Goal: Task Accomplishment & Management: Complete application form

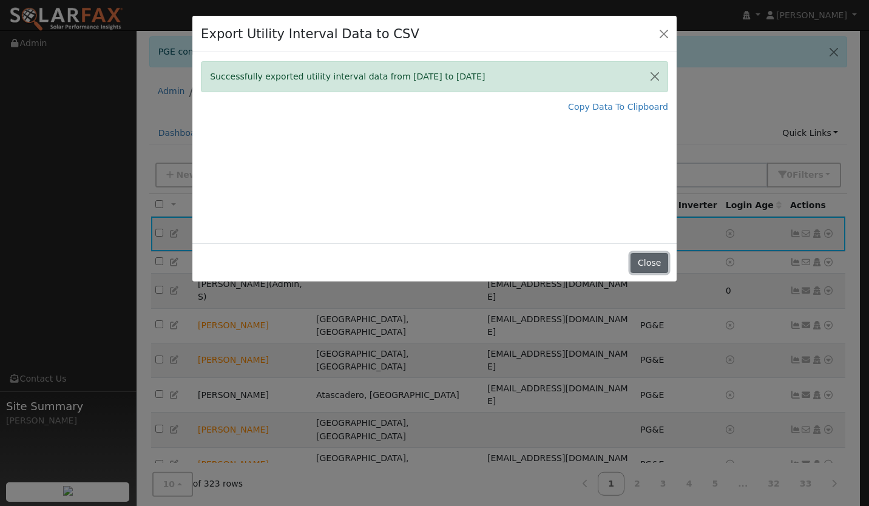
click at [652, 257] on button "Close" at bounding box center [649, 263] width 37 height 21
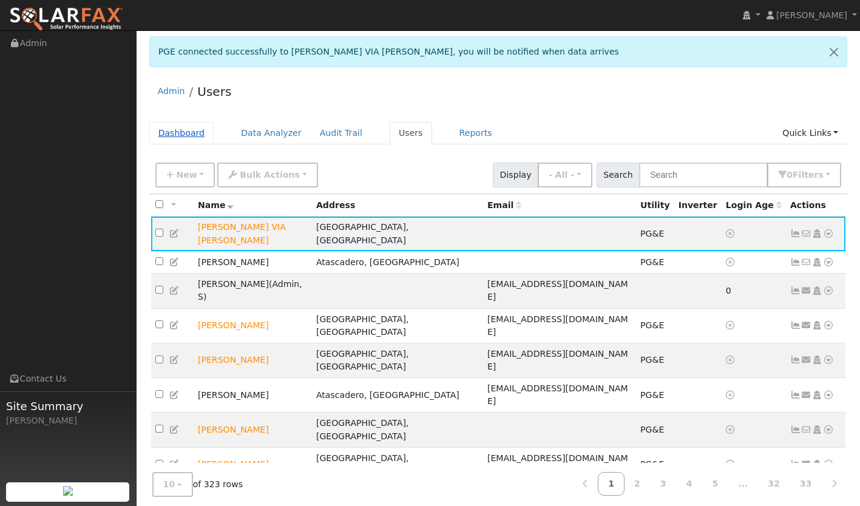
click at [174, 130] on link "Dashboard" at bounding box center [181, 133] width 65 height 22
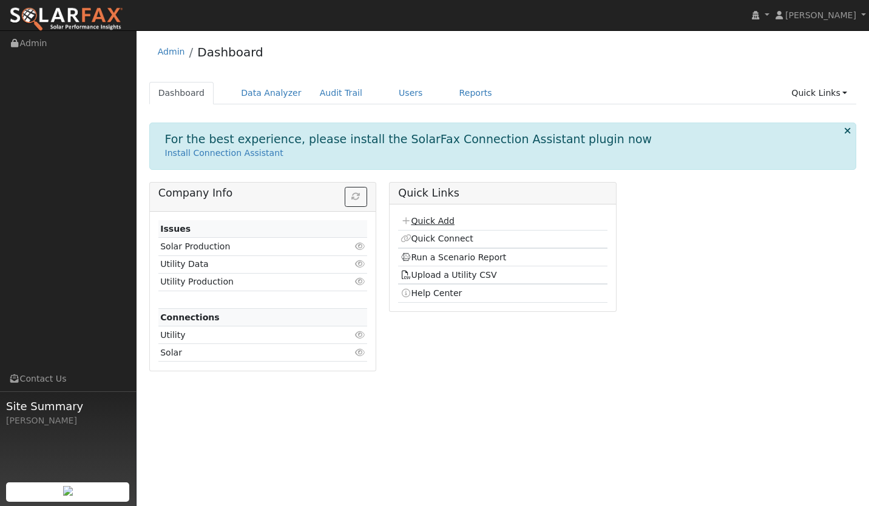
click at [423, 220] on link "Quick Add" at bounding box center [428, 221] width 54 height 10
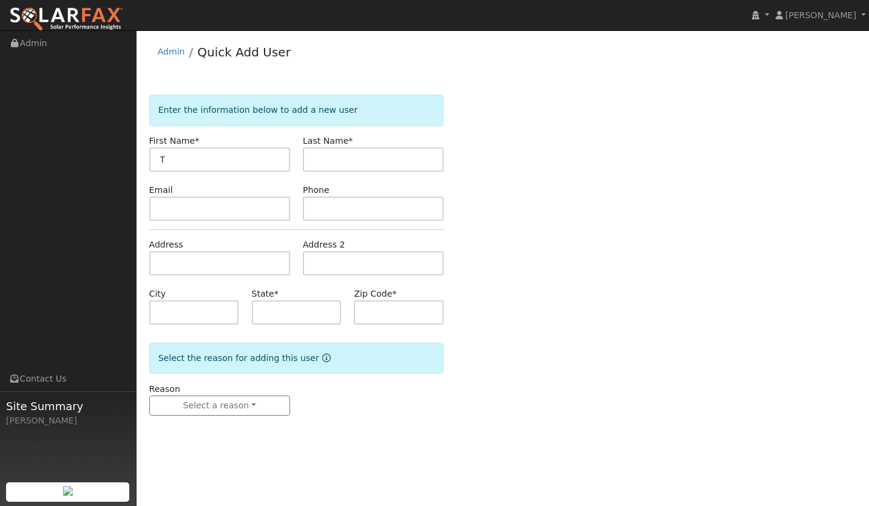
type input "T"
type input "Y"
click at [179, 159] on input "T" at bounding box center [219, 160] width 141 height 24
type input "TYRONE"
click at [333, 159] on input "text" at bounding box center [373, 160] width 141 height 24
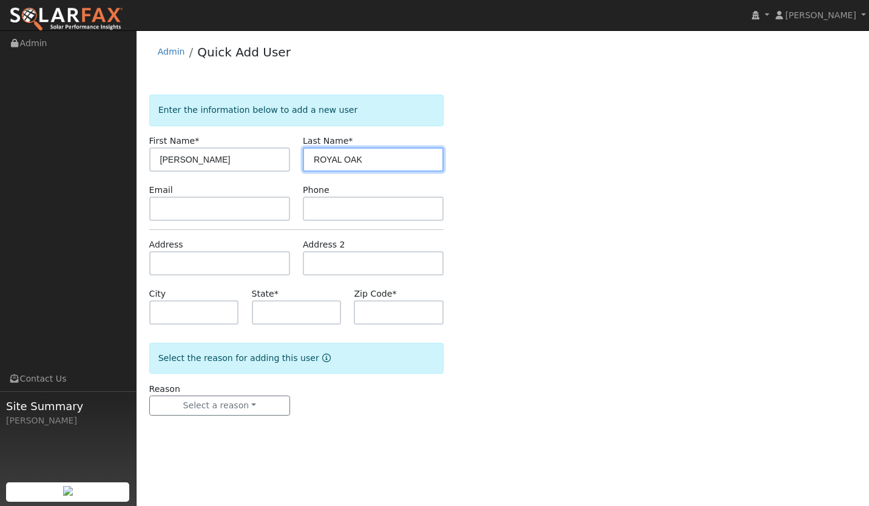
type input "ROYAL OAK"
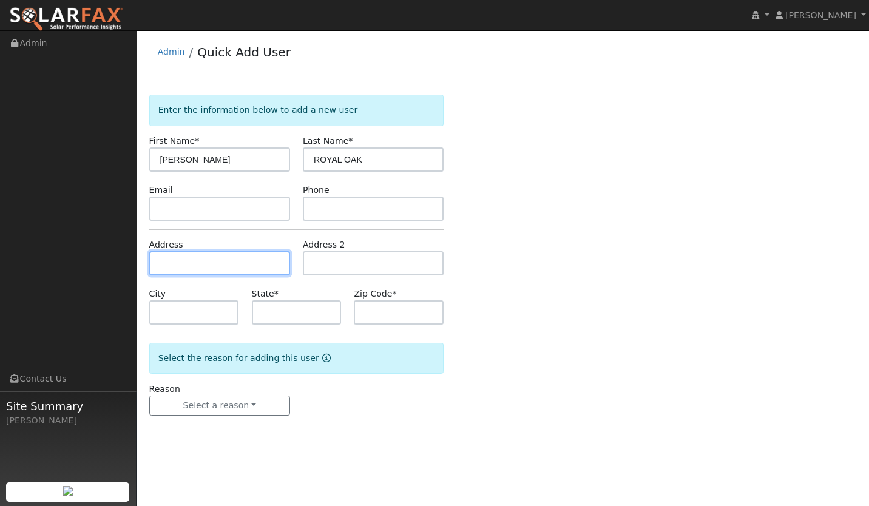
click at [216, 263] on input "text" at bounding box center [219, 263] width 141 height 24
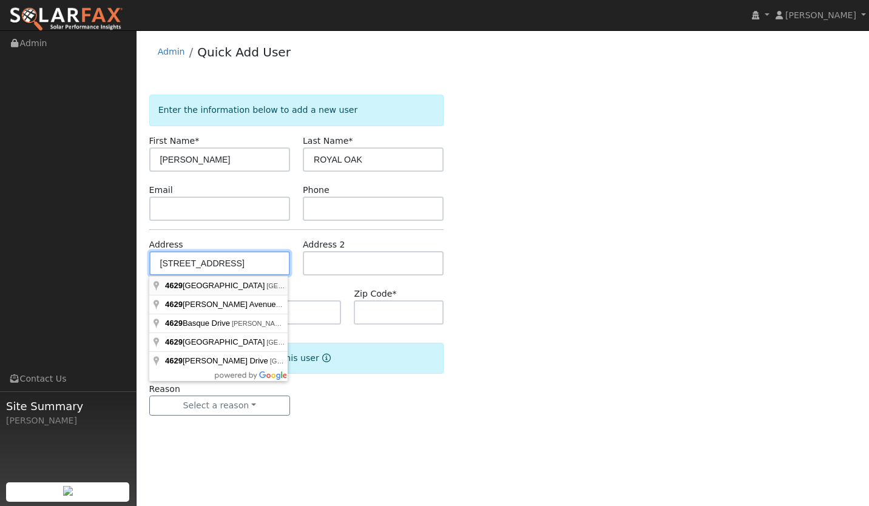
type input "4629 Royal Oak Road"
type input "Santa Maria"
type input "CA"
type input "93455"
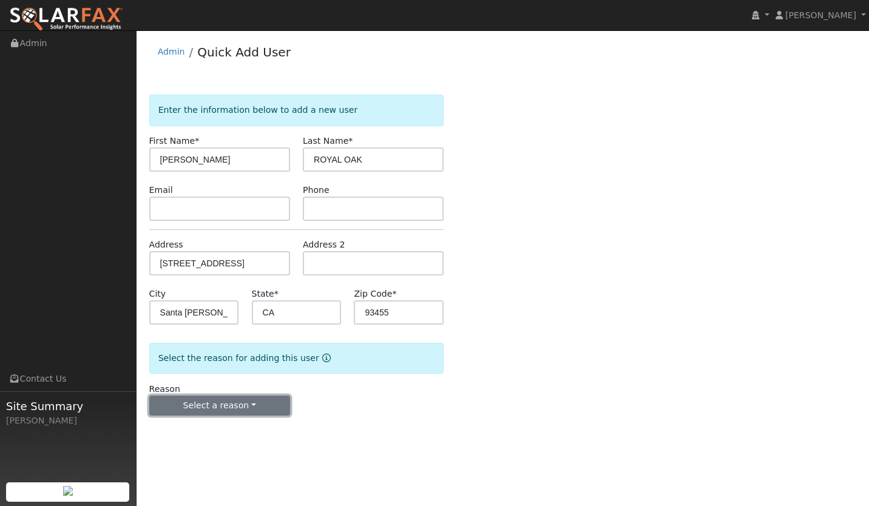
click at [203, 402] on button "Select a reason" at bounding box center [219, 406] width 141 height 21
click at [189, 428] on link "New lead" at bounding box center [217, 430] width 134 height 17
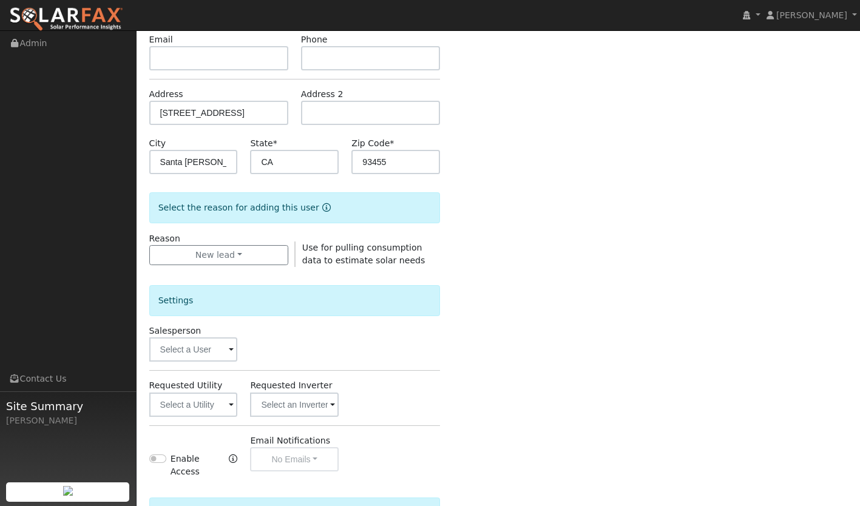
scroll to position [150, 0]
click at [208, 412] on input "text" at bounding box center [193, 405] width 89 height 24
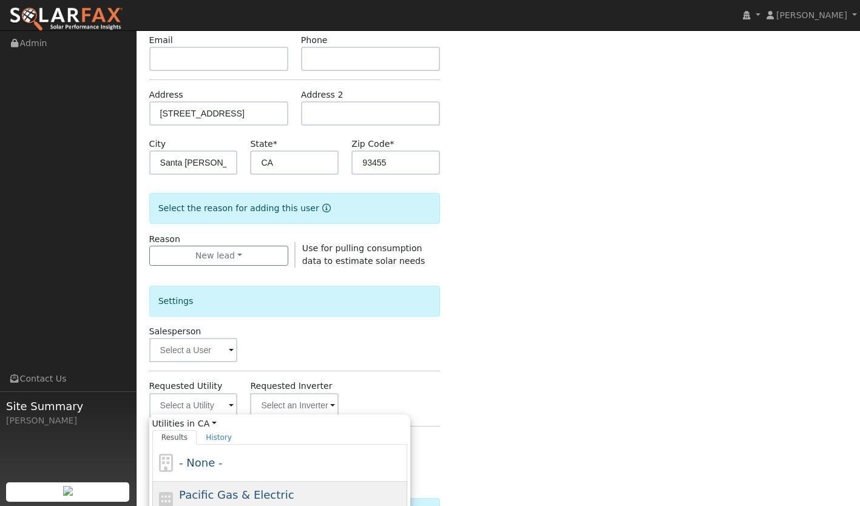
click at [213, 490] on span "Pacific Gas & Electric" at bounding box center [236, 495] width 115 height 13
type input "Pacific Gas & Electric"
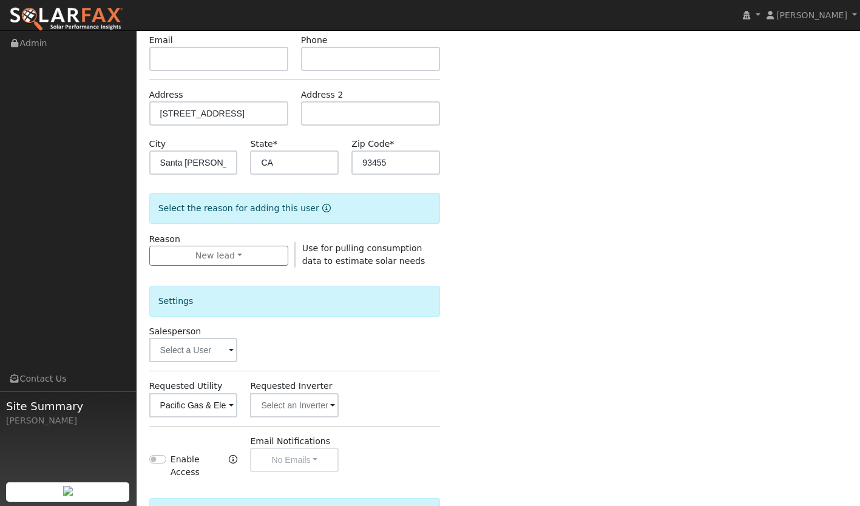
scroll to position [280, 0]
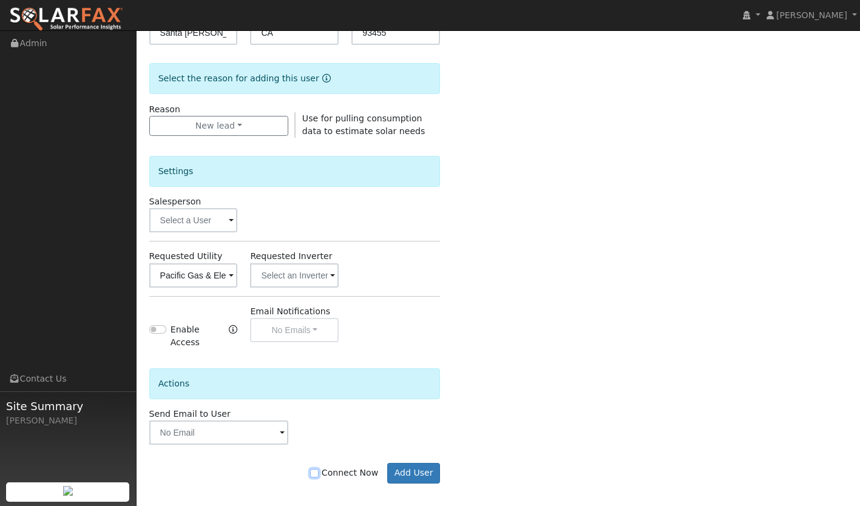
click at [319, 469] on input "Connect Now" at bounding box center [314, 473] width 8 height 8
checkbox input "true"
click at [429, 468] on button "Add User" at bounding box center [413, 473] width 53 height 21
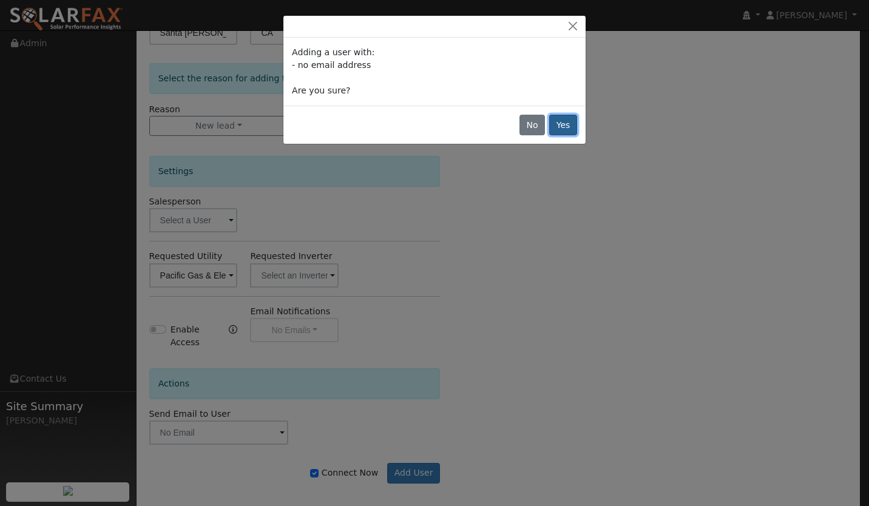
click at [558, 123] on button "Yes" at bounding box center [563, 125] width 28 height 21
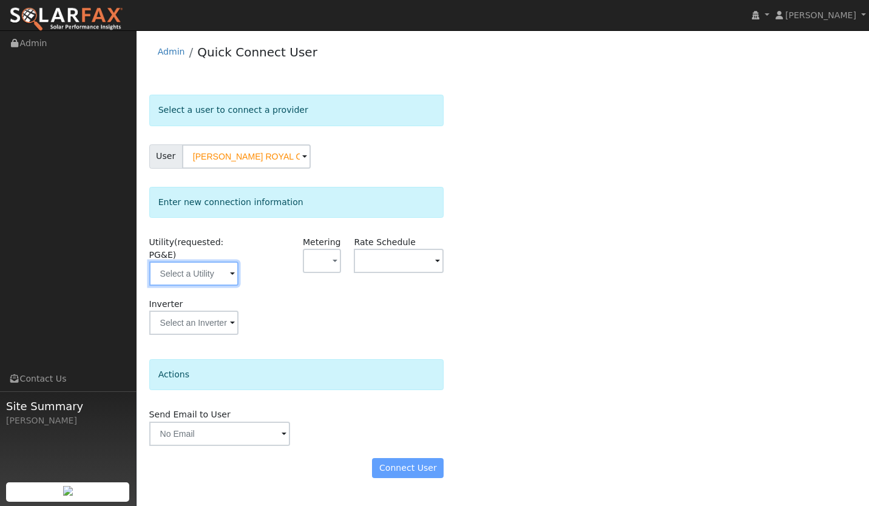
click at [192, 276] on input "text" at bounding box center [194, 274] width 90 height 24
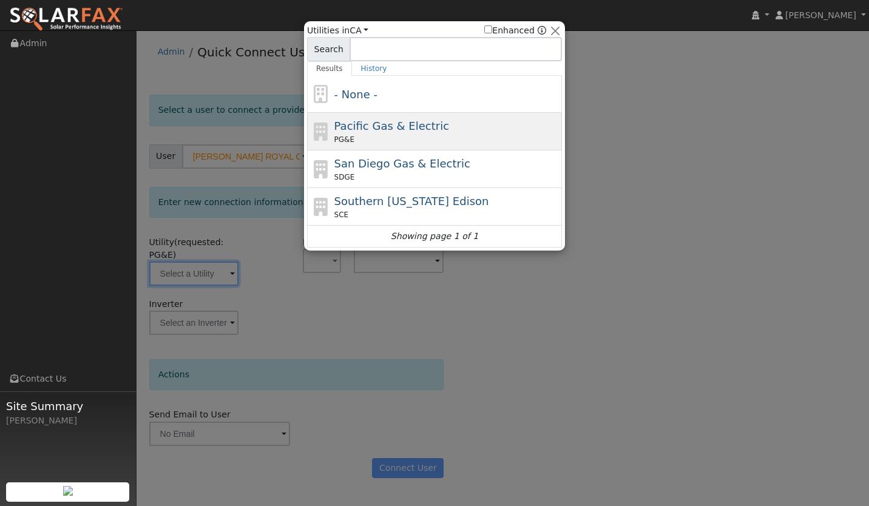
click at [343, 134] on span "PG&E" at bounding box center [344, 139] width 20 height 11
type input "PG&E"
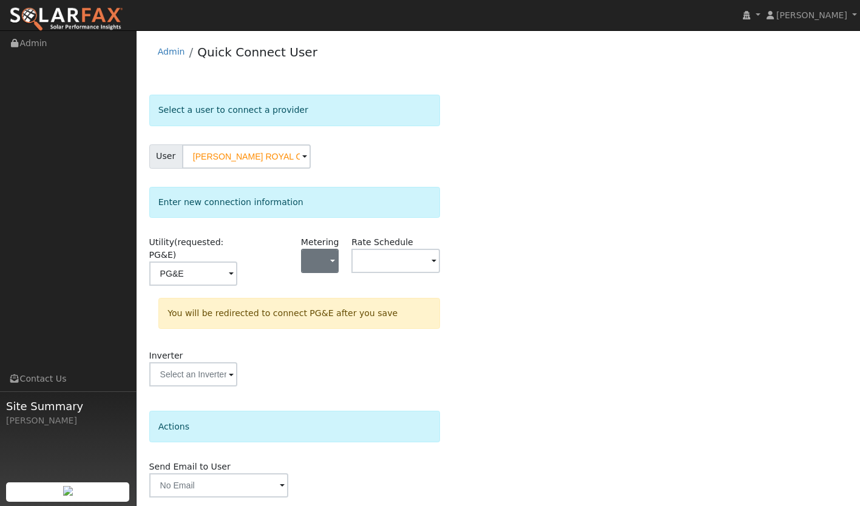
scroll to position [42, 0]
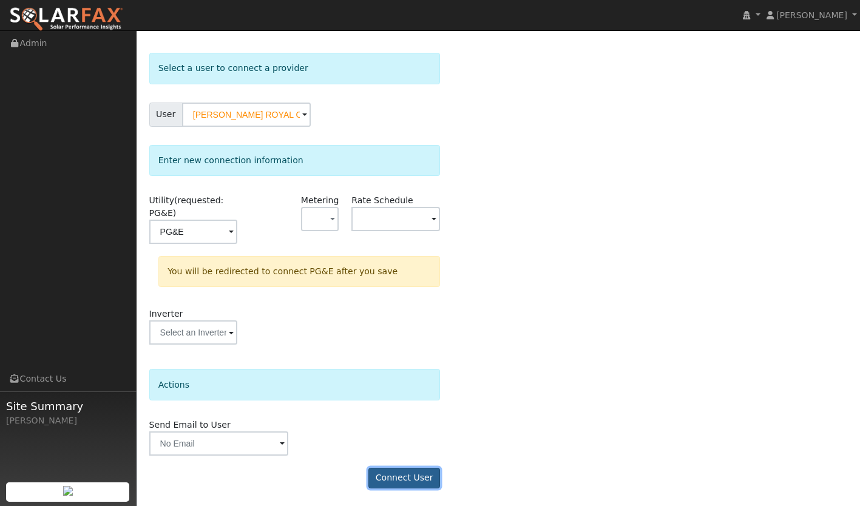
click at [405, 478] on button "Connect User" at bounding box center [404, 478] width 72 height 21
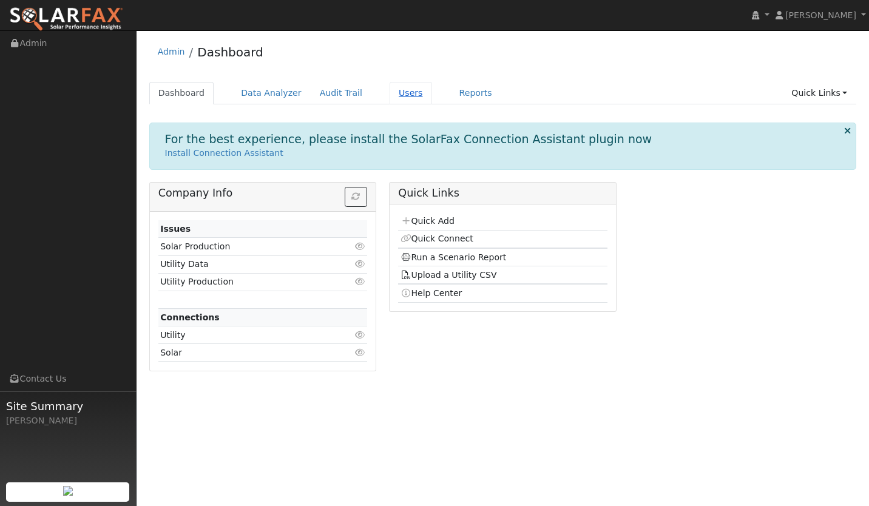
click at [392, 94] on link "Users" at bounding box center [411, 93] width 42 height 22
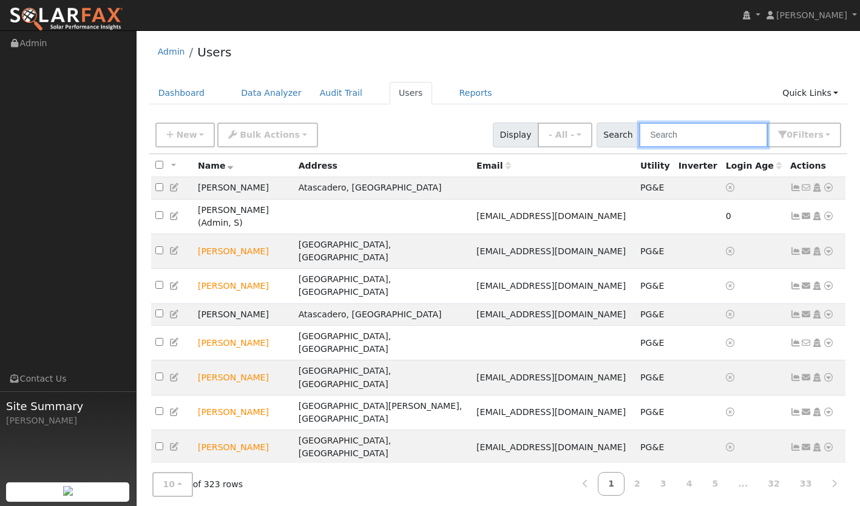
click at [687, 145] on input "text" at bounding box center [703, 135] width 129 height 25
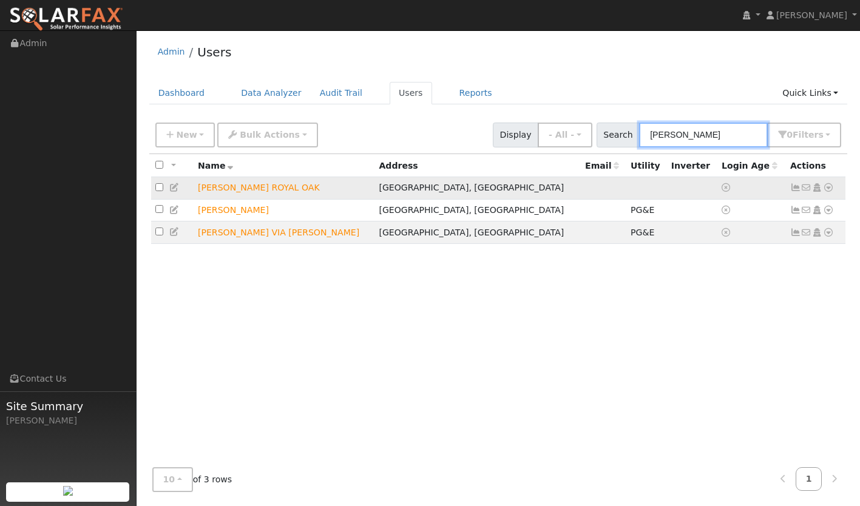
type input "[PERSON_NAME]"
click at [830, 189] on icon at bounding box center [828, 187] width 11 height 8
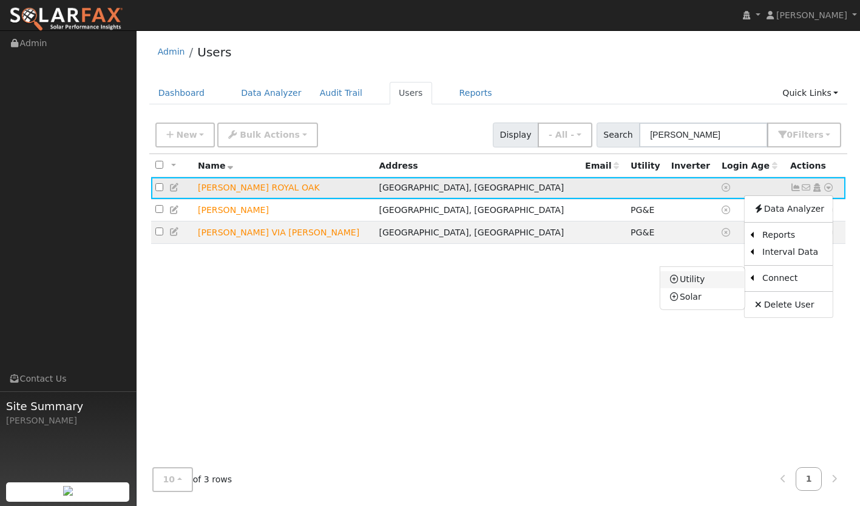
click at [708, 282] on link "Utility" at bounding box center [702, 279] width 84 height 17
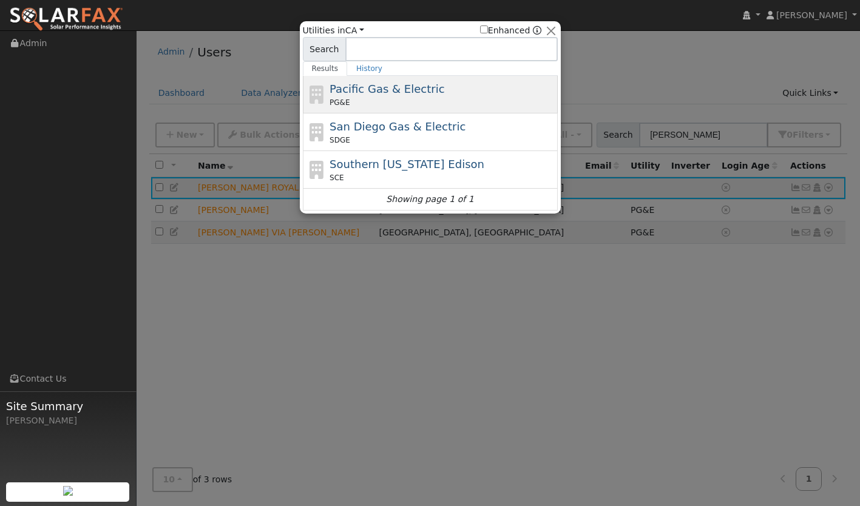
click at [403, 100] on div "PG&E" at bounding box center [442, 102] width 225 height 11
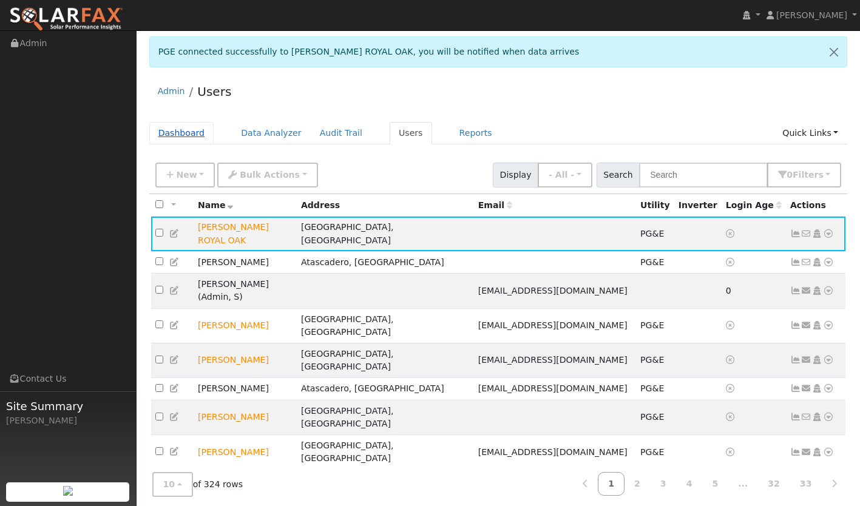
click at [165, 127] on link "Dashboard" at bounding box center [181, 133] width 65 height 22
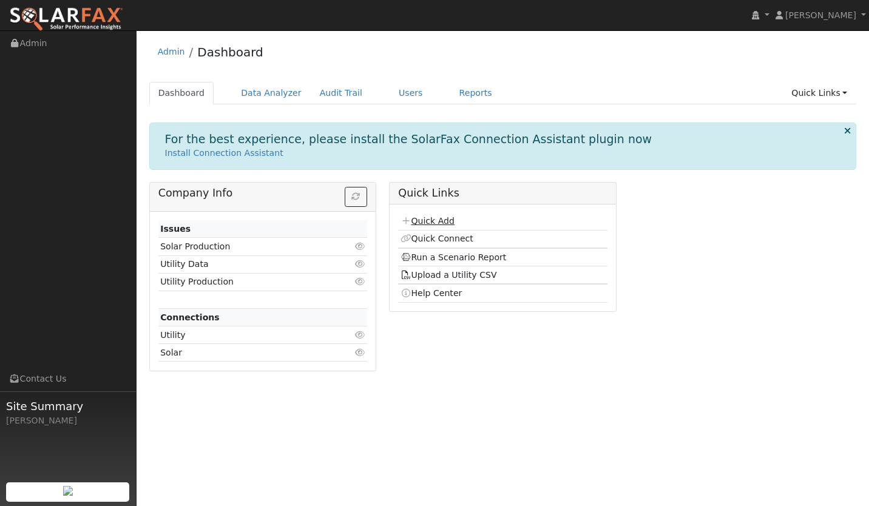
click at [417, 220] on link "Quick Add" at bounding box center [428, 221] width 54 height 10
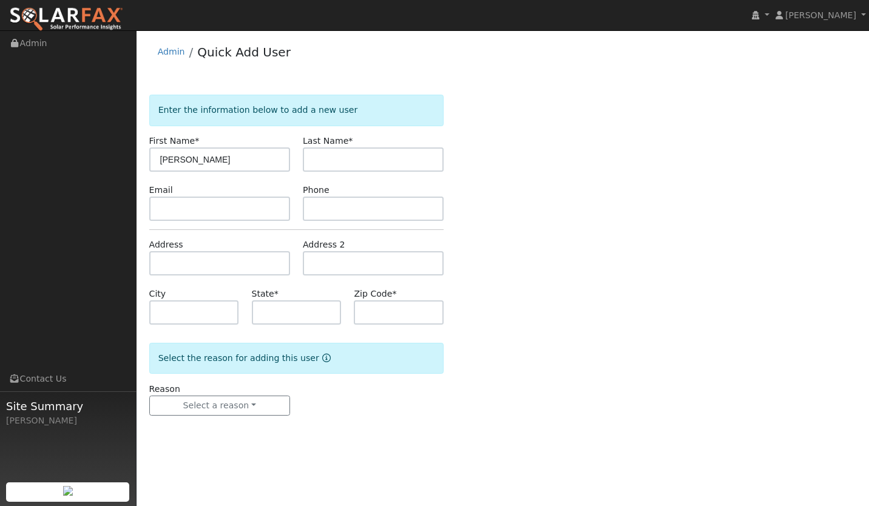
type input "[PERSON_NAME]"
click at [346, 173] on form "Enter the information below to add a new user First Name * [PERSON_NAME] Last N…" at bounding box center [296, 267] width 295 height 345
click at [341, 168] on input "text" at bounding box center [373, 160] width 141 height 24
type input "stuart property"
click at [215, 260] on input "text" at bounding box center [219, 263] width 141 height 24
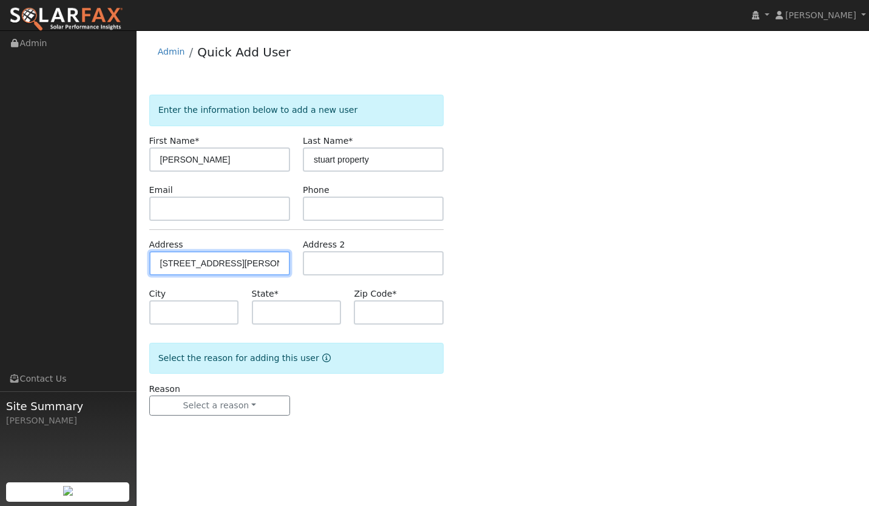
type input "4834 Stuart Drive"
type input "Santa Maria"
type input "CA"
type input "93455"
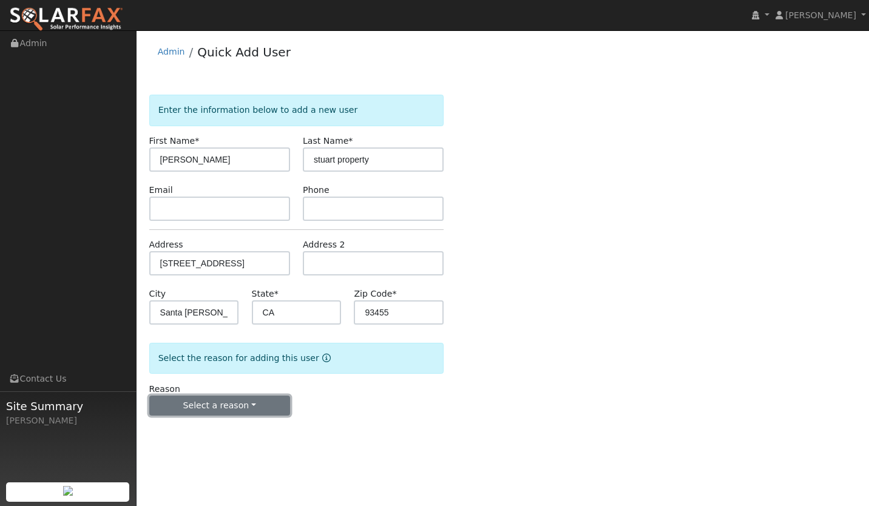
click at [205, 402] on button "Select a reason" at bounding box center [219, 406] width 141 height 21
click at [197, 429] on link "New lead" at bounding box center [217, 430] width 134 height 17
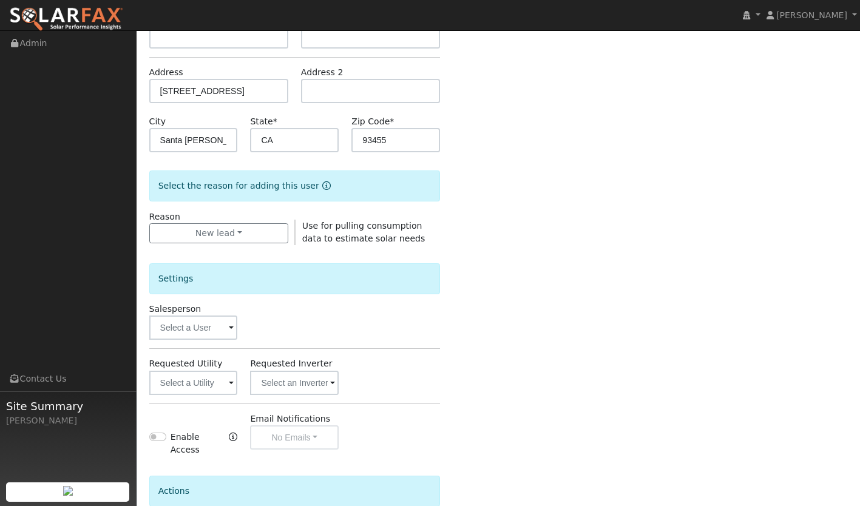
scroll to position [173, 0]
click at [188, 376] on input "text" at bounding box center [193, 382] width 89 height 24
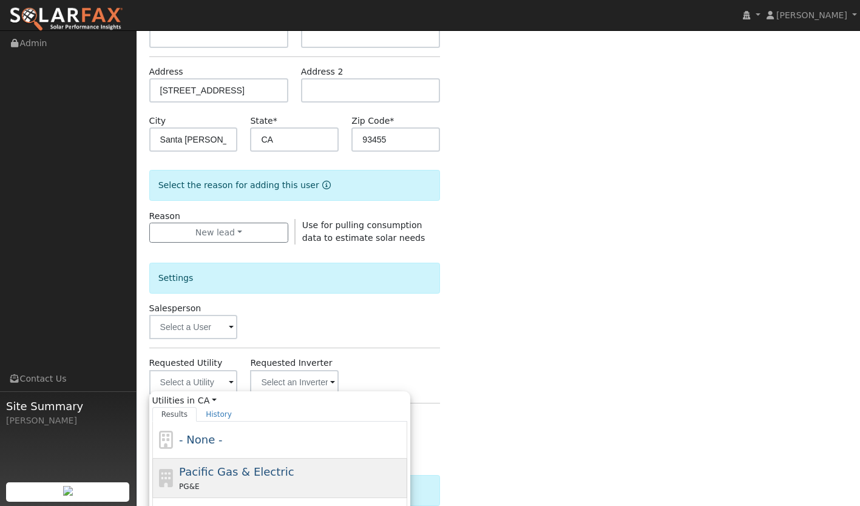
click at [232, 467] on span "Pacific Gas & Electric" at bounding box center [236, 472] width 115 height 13
type input "Pacific Gas & Electric"
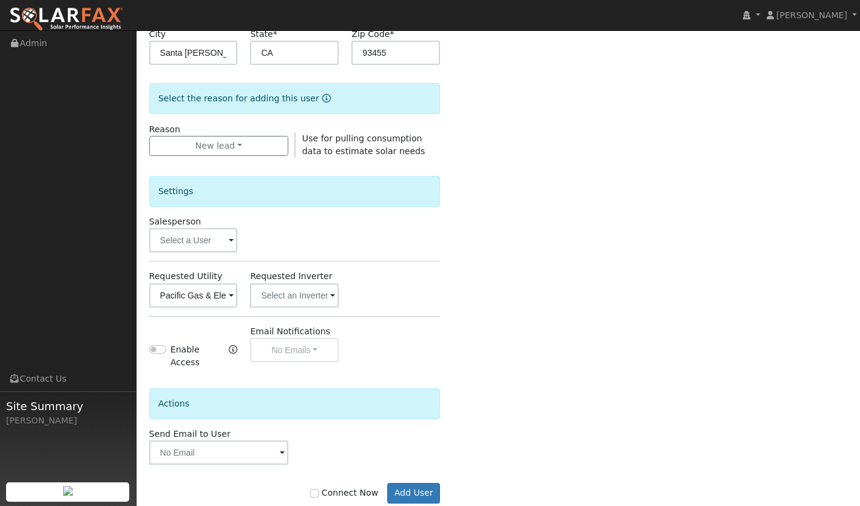
scroll to position [280, 0]
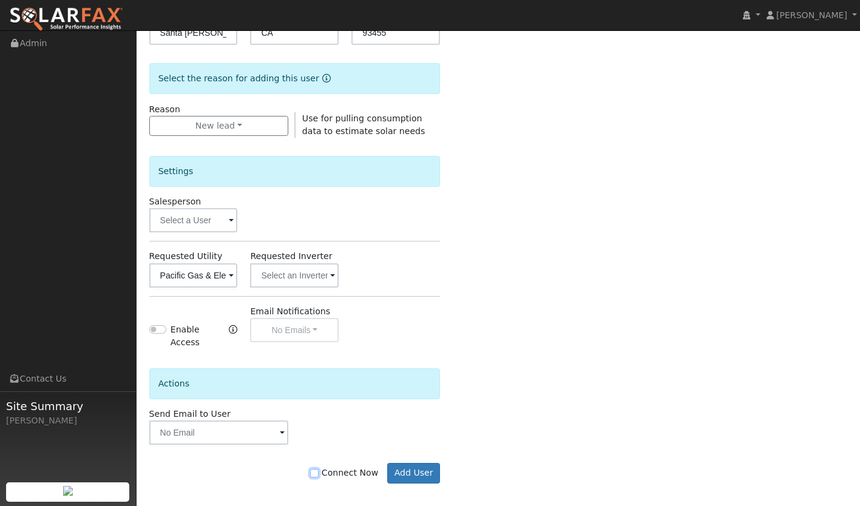
click at [319, 469] on input "Connect Now" at bounding box center [314, 473] width 8 height 8
checkbox input "true"
click at [413, 464] on button "Add User" at bounding box center [413, 473] width 53 height 21
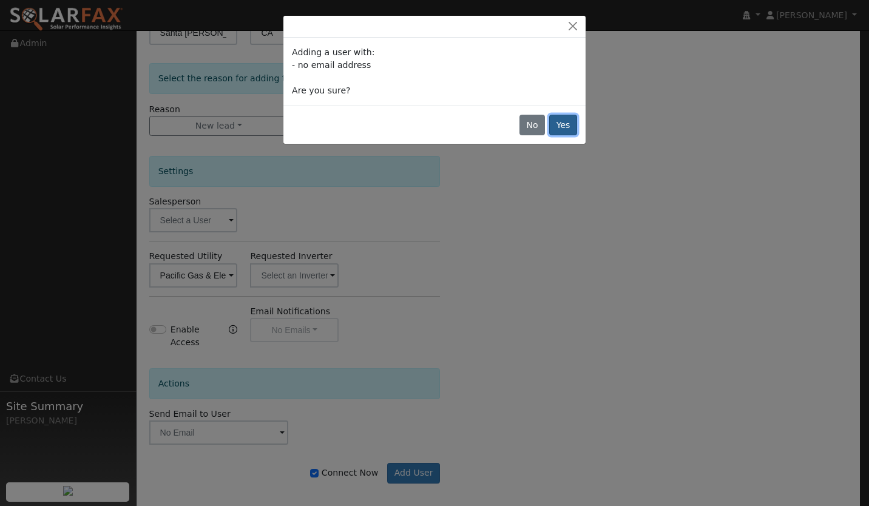
click at [557, 122] on button "Yes" at bounding box center [563, 125] width 28 height 21
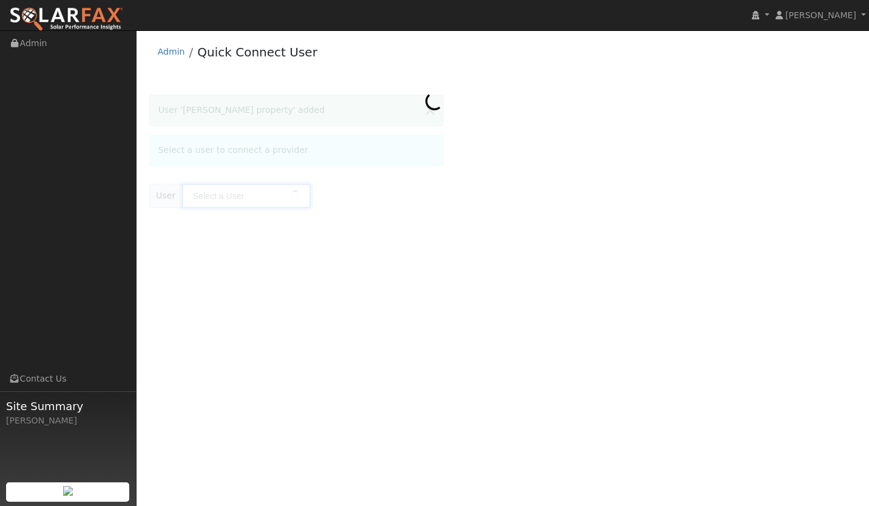
type input "tyrone stuart property"
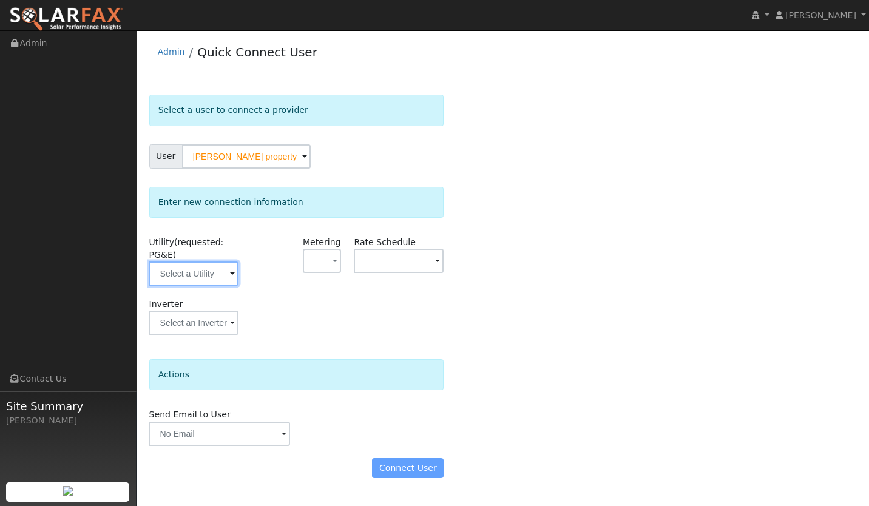
click at [208, 276] on input "text" at bounding box center [194, 274] width 90 height 24
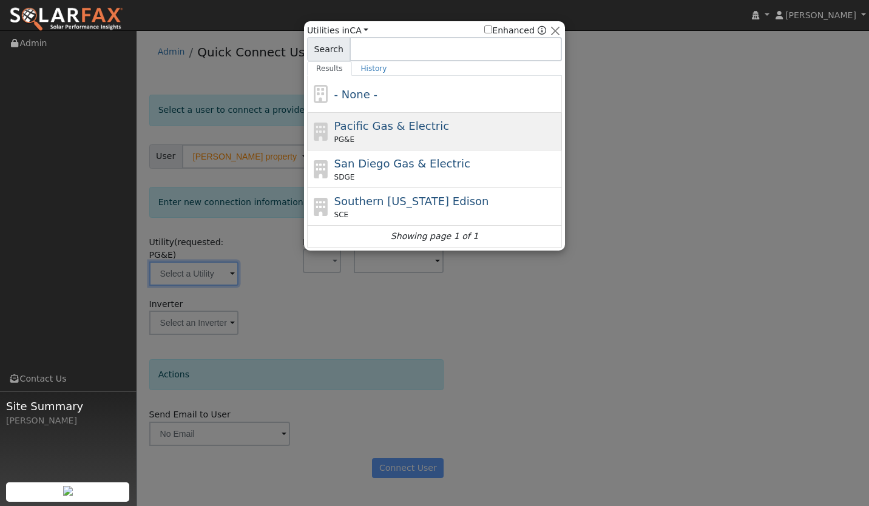
click at [362, 137] on div "PG&E" at bounding box center [446, 139] width 225 height 11
type input "PG&E"
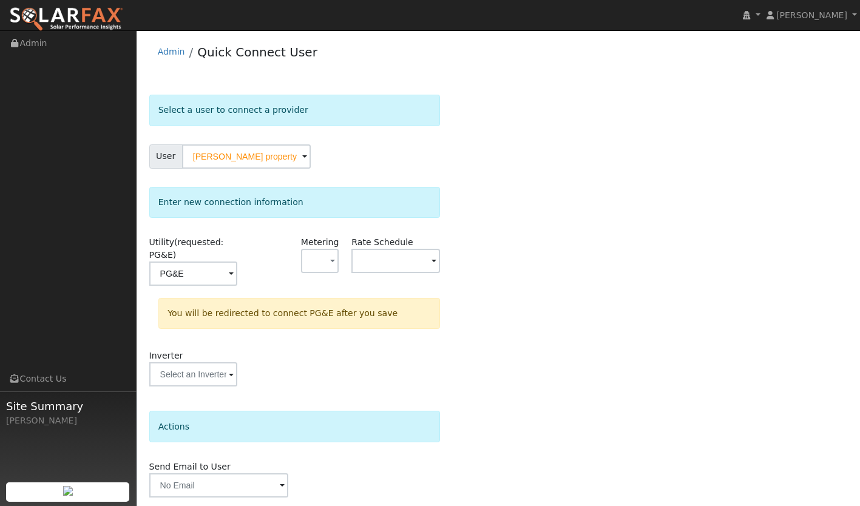
scroll to position [42, 0]
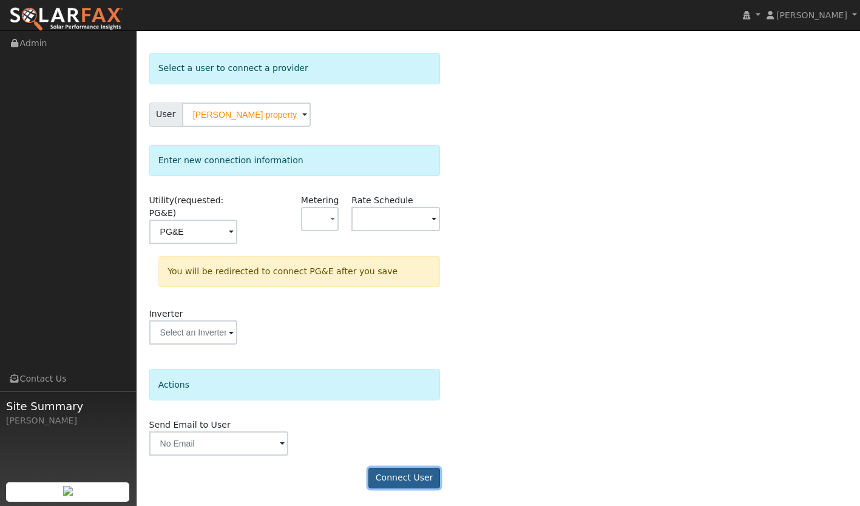
click at [402, 475] on button "Connect User" at bounding box center [404, 478] width 72 height 21
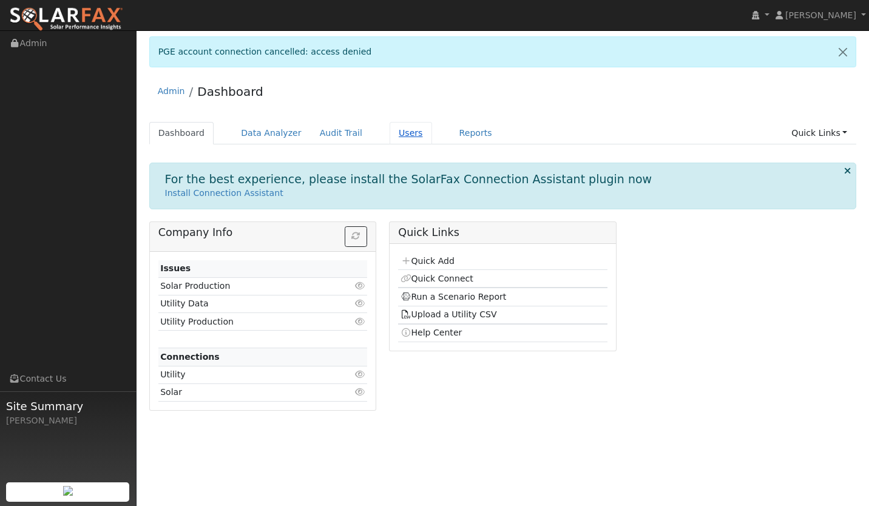
click at [390, 133] on link "Users" at bounding box center [411, 133] width 42 height 22
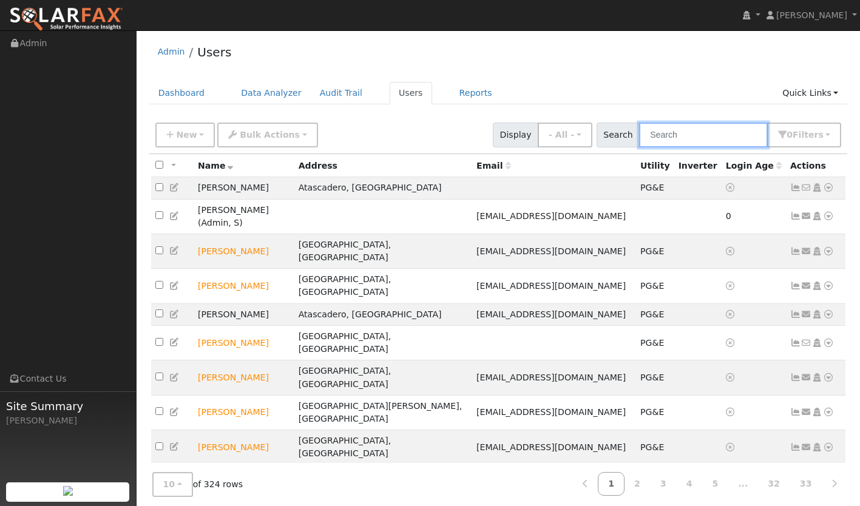
click at [696, 142] on input "text" at bounding box center [703, 135] width 129 height 25
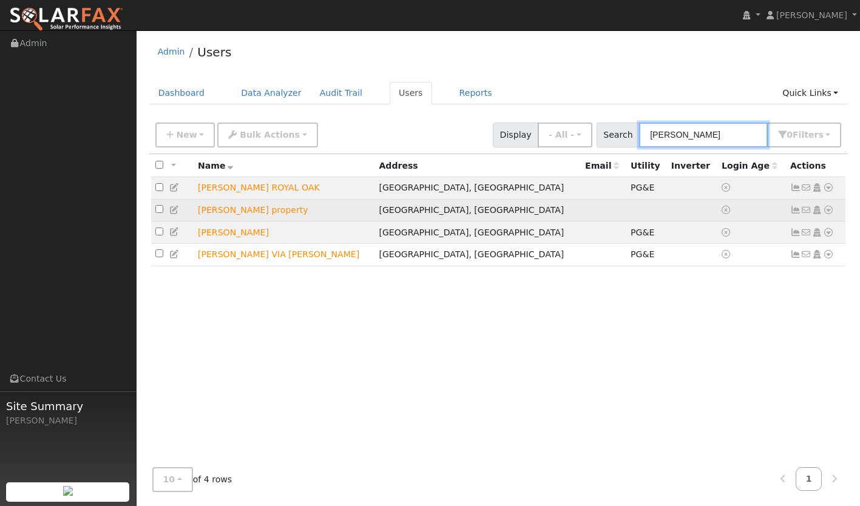
type input "[PERSON_NAME]"
click at [830, 214] on icon at bounding box center [828, 210] width 11 height 8
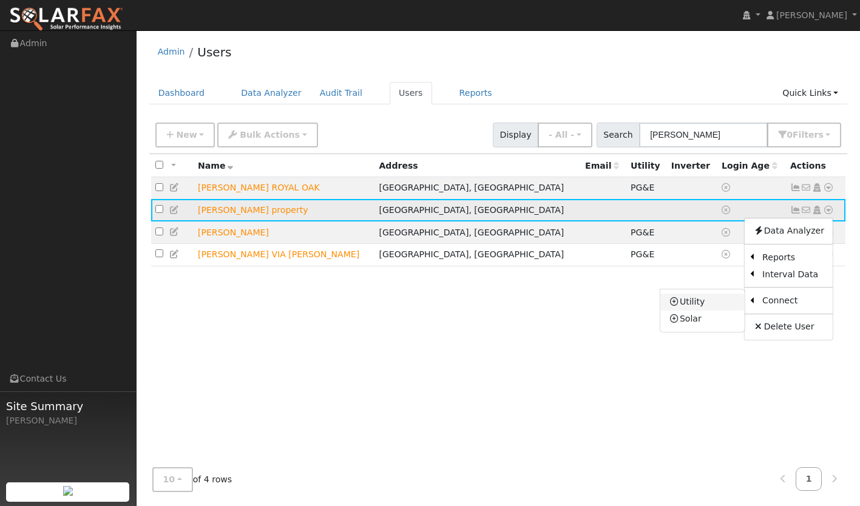
click at [714, 302] on link "Utility" at bounding box center [702, 302] width 84 height 17
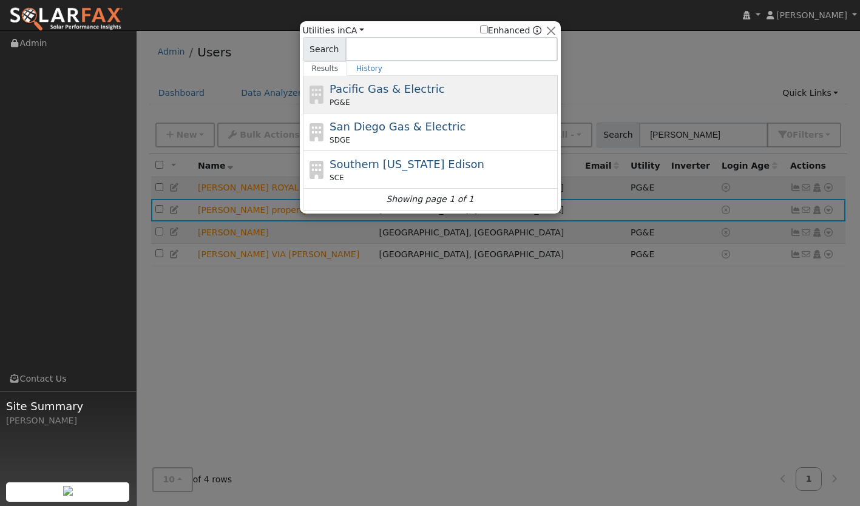
click at [422, 97] on div "Pacific Gas & Electric PG&E" at bounding box center [442, 94] width 225 height 27
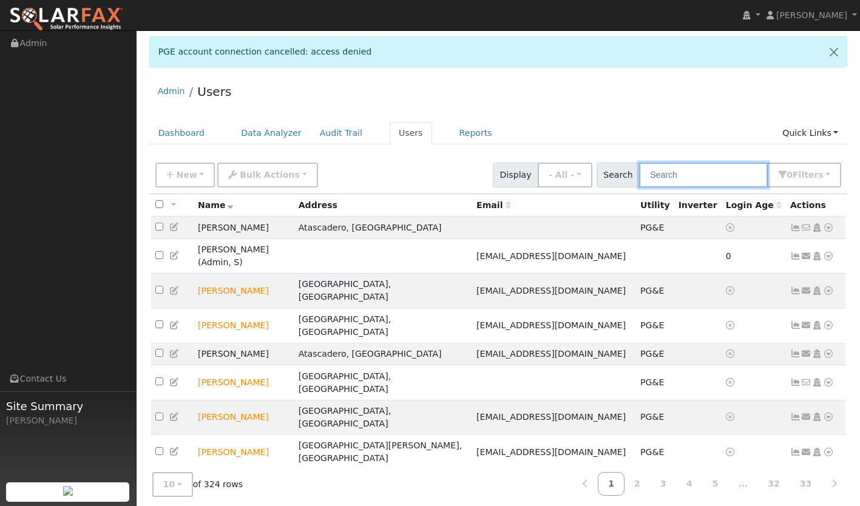
click at [673, 175] on input "text" at bounding box center [703, 175] width 129 height 25
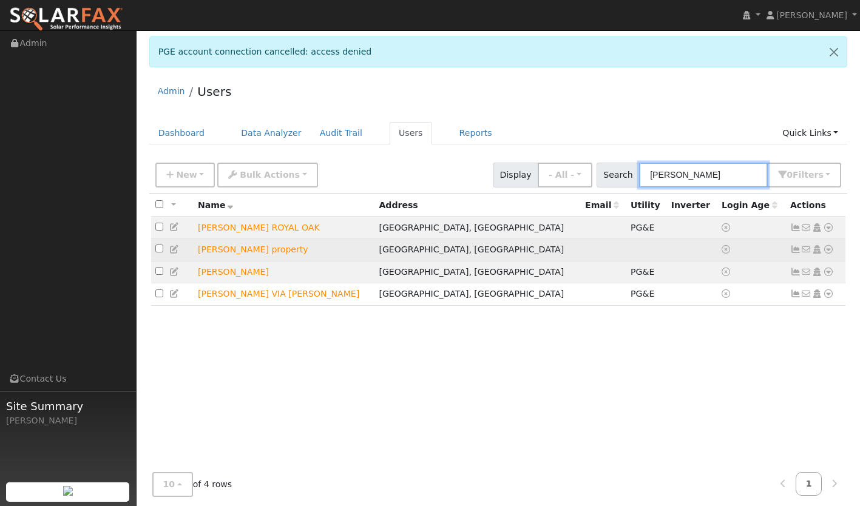
type input "[PERSON_NAME]"
click at [824, 254] on icon at bounding box center [828, 249] width 11 height 8
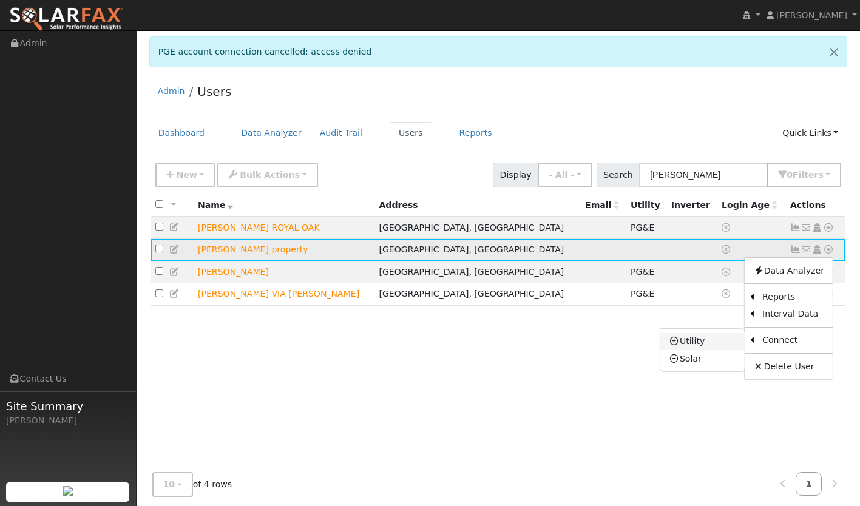
click at [718, 337] on link "Utility" at bounding box center [702, 341] width 84 height 17
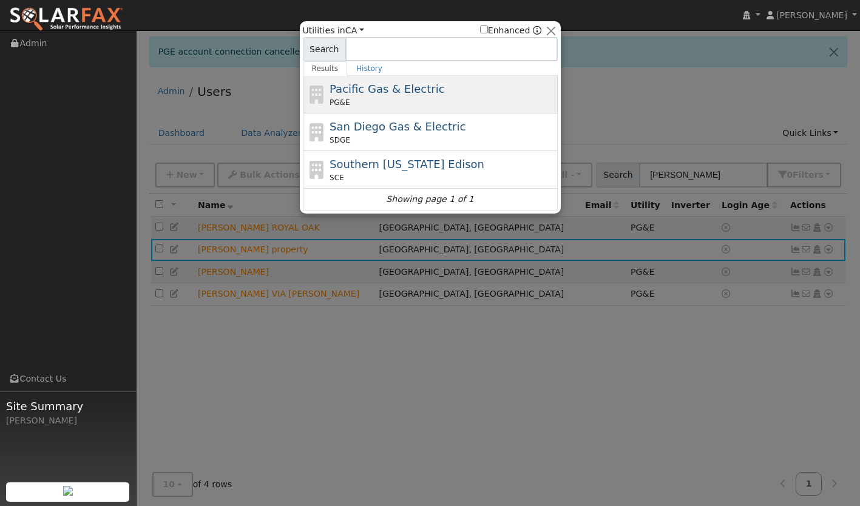
click at [427, 102] on div "PG&E" at bounding box center [442, 102] width 225 height 11
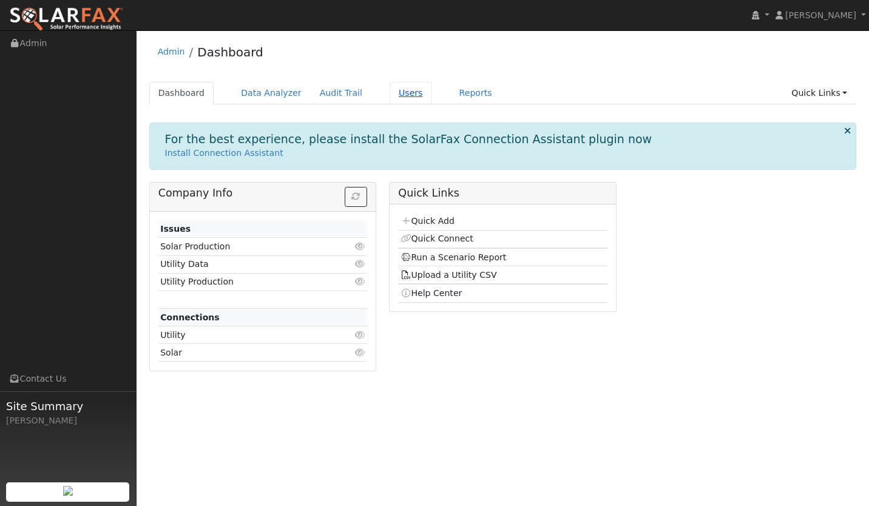
click at [390, 88] on link "Users" at bounding box center [411, 93] width 42 height 22
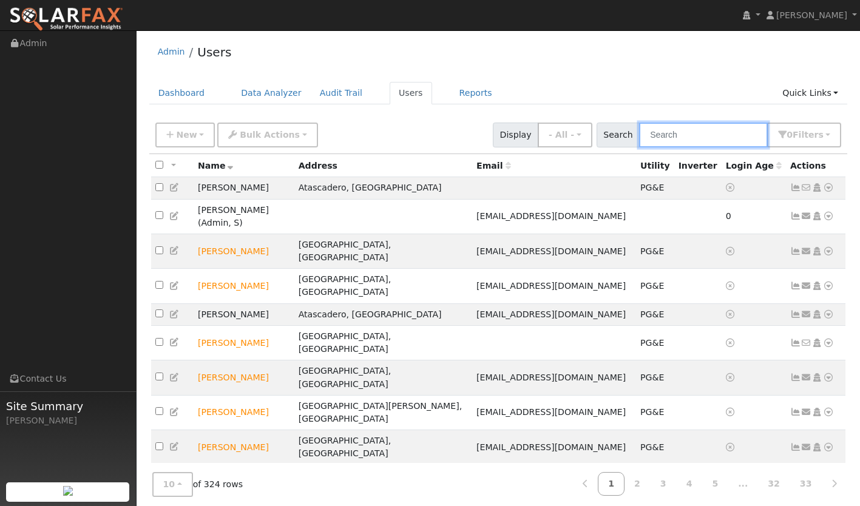
click at [706, 141] on input "text" at bounding box center [703, 135] width 129 height 25
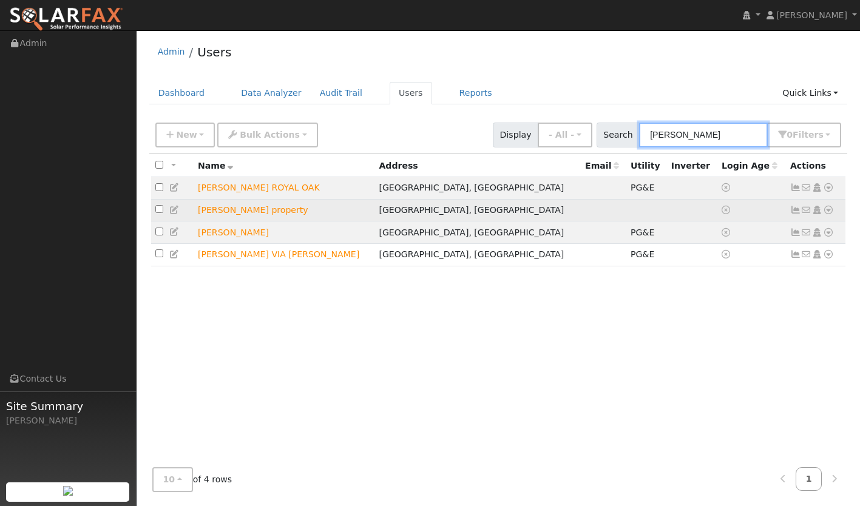
type input "tyrone"
click at [829, 212] on icon at bounding box center [828, 210] width 11 height 8
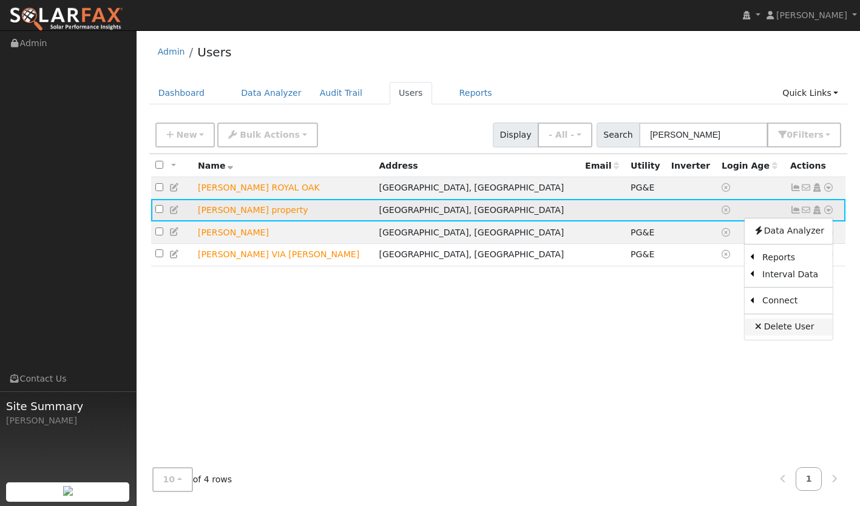
click at [764, 330] on icon at bounding box center [758, 326] width 11 height 8
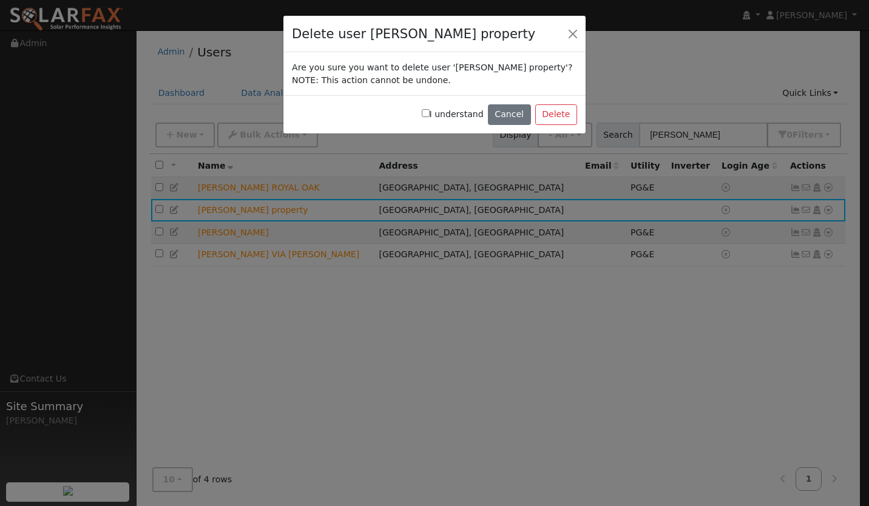
click at [430, 114] on input "I understand" at bounding box center [426, 113] width 8 height 8
checkbox input "true"
click at [554, 117] on button "Delete" at bounding box center [556, 114] width 42 height 21
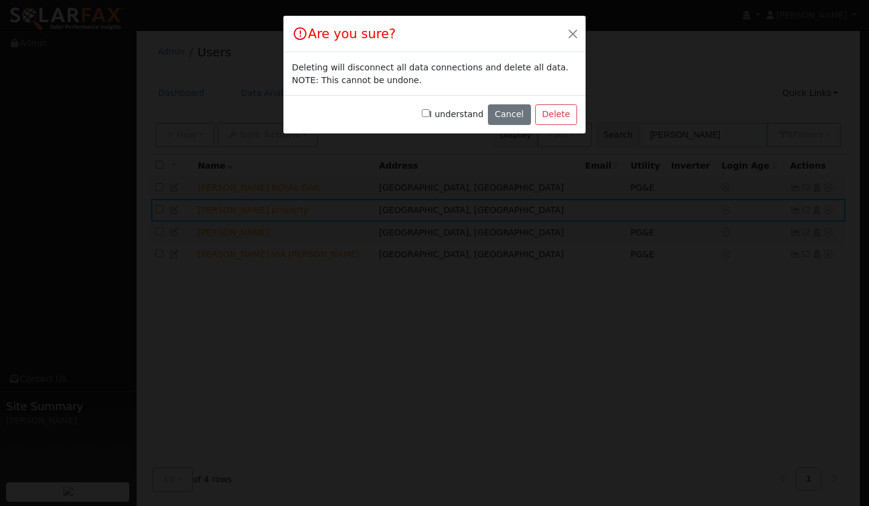
click at [430, 114] on input "I understand" at bounding box center [426, 113] width 8 height 8
checkbox input "true"
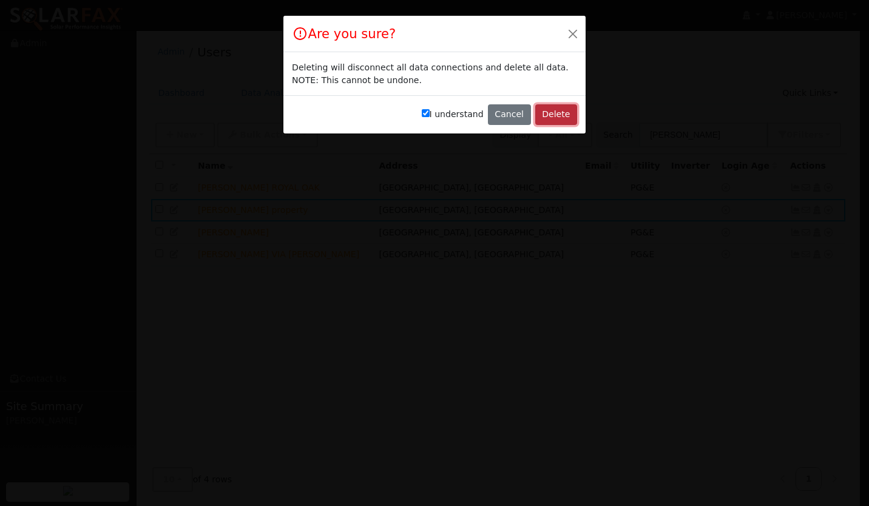
click at [559, 113] on button "Delete" at bounding box center [556, 114] width 42 height 21
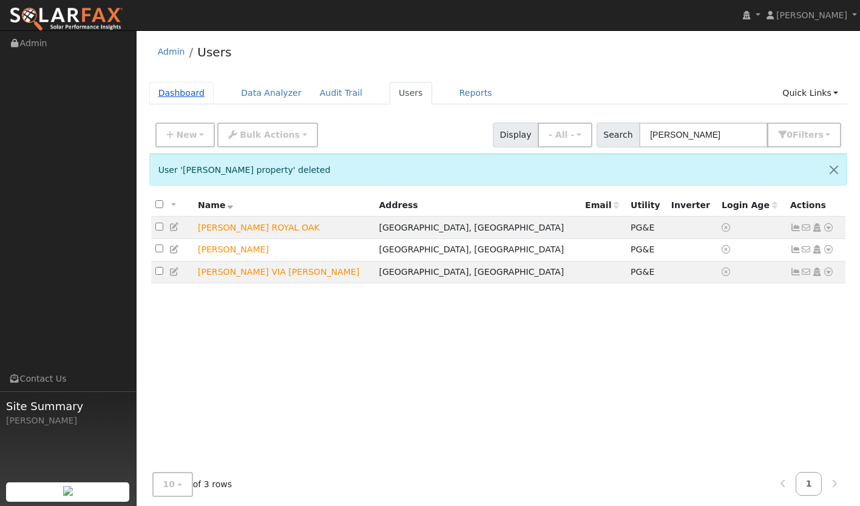
click at [171, 95] on link "Dashboard" at bounding box center [181, 93] width 65 height 22
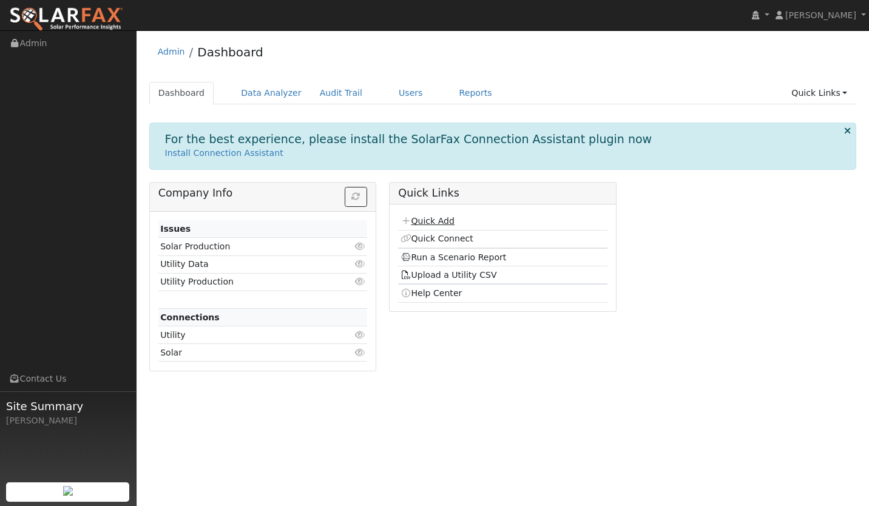
click at [427, 221] on link "Quick Add" at bounding box center [428, 221] width 54 height 10
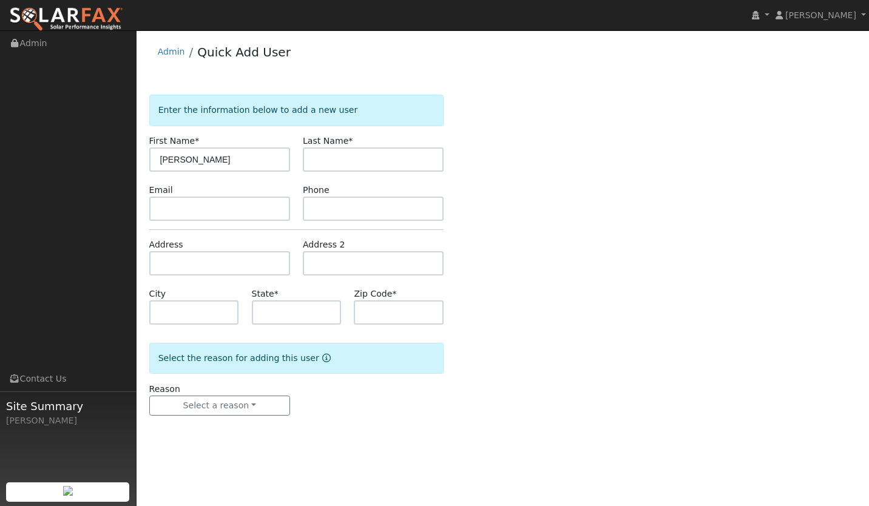
type input "tyrone"
click at [344, 163] on input "text" at bounding box center [373, 160] width 141 height 24
type input "stuart dr"
click at [177, 252] on input "text" at bounding box center [219, 263] width 141 height 24
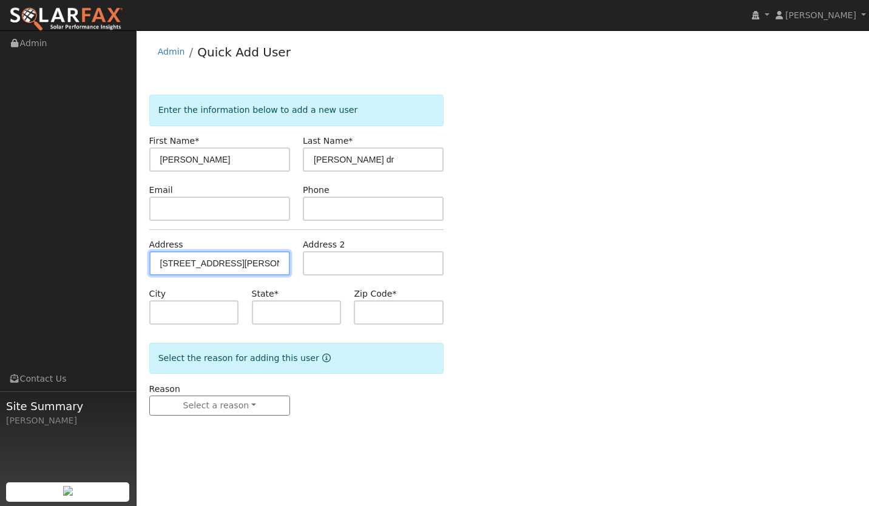
type input "4834 Stuart Drive"
type input "Santa Maria"
type input "CA"
type input "93455"
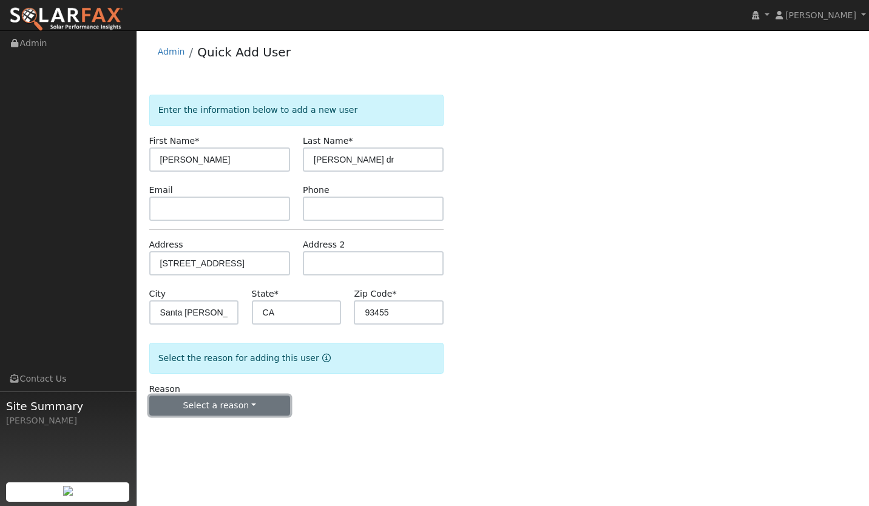
click at [259, 405] on button "Select a reason" at bounding box center [219, 406] width 141 height 21
click at [209, 434] on link "New lead" at bounding box center [217, 430] width 134 height 17
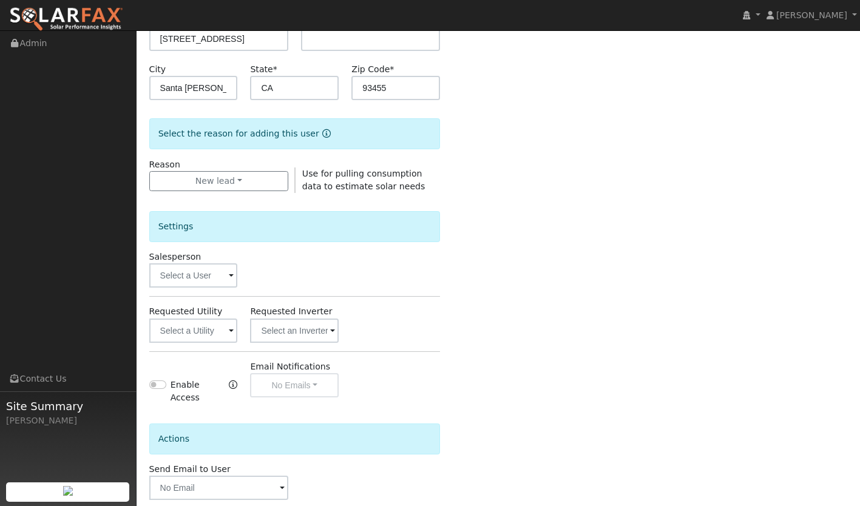
scroll to position [226, 0]
click at [192, 336] on input "text" at bounding box center [193, 329] width 89 height 24
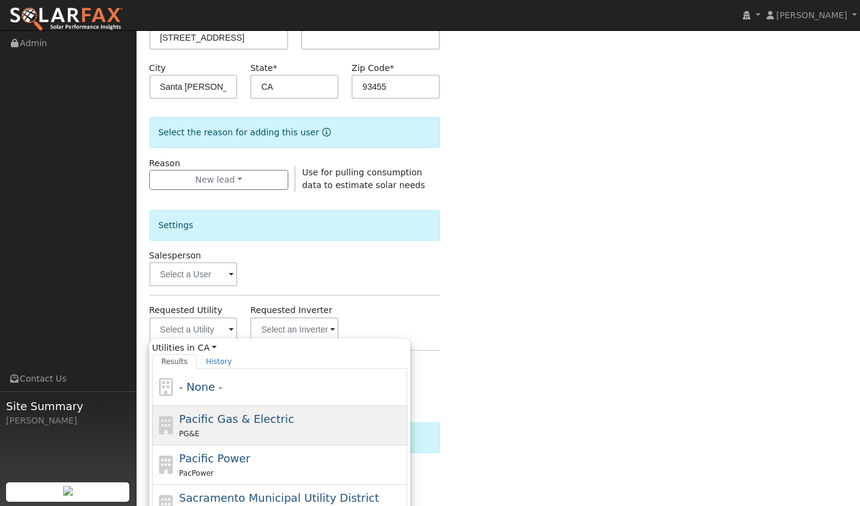
click at [229, 433] on div "PG&E" at bounding box center [291, 433] width 225 height 13
type input "Pacific Gas & Electric"
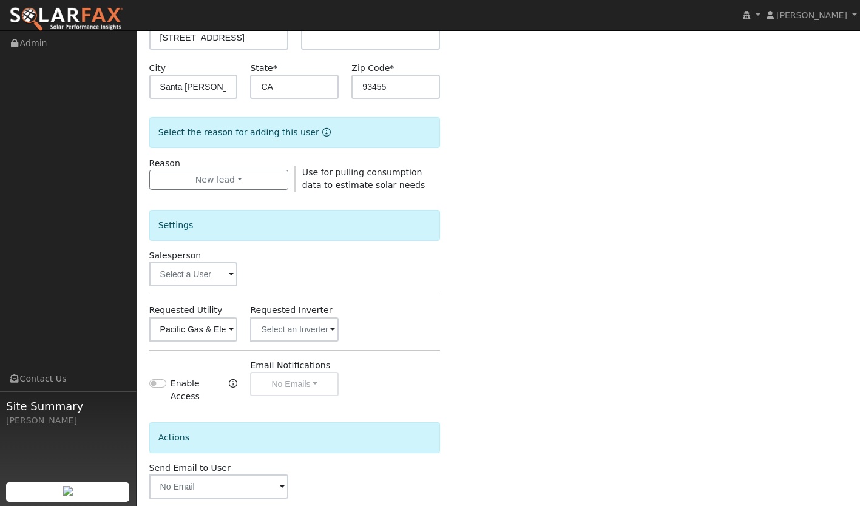
scroll to position [280, 0]
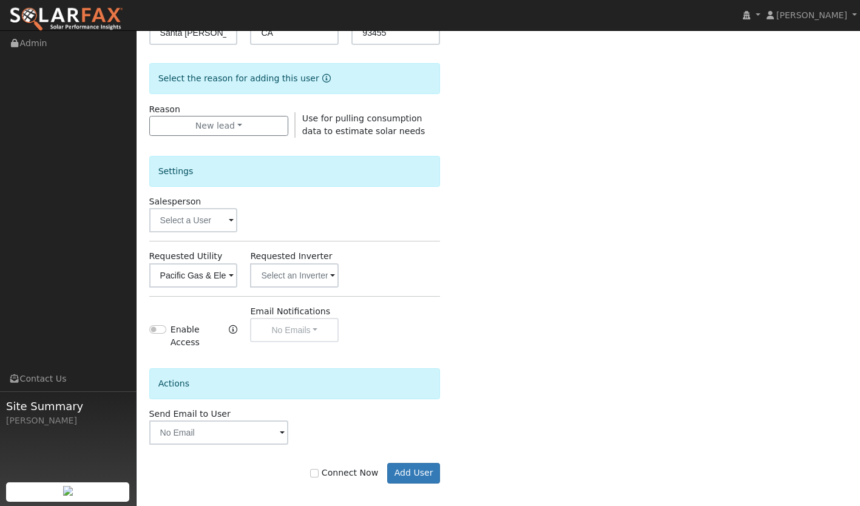
click at [328, 469] on label "Connect Now" at bounding box center [344, 473] width 68 height 13
click at [319, 469] on input "Connect Now" at bounding box center [314, 473] width 8 height 8
checkbox input "true"
click at [420, 465] on button "Add User" at bounding box center [413, 473] width 53 height 21
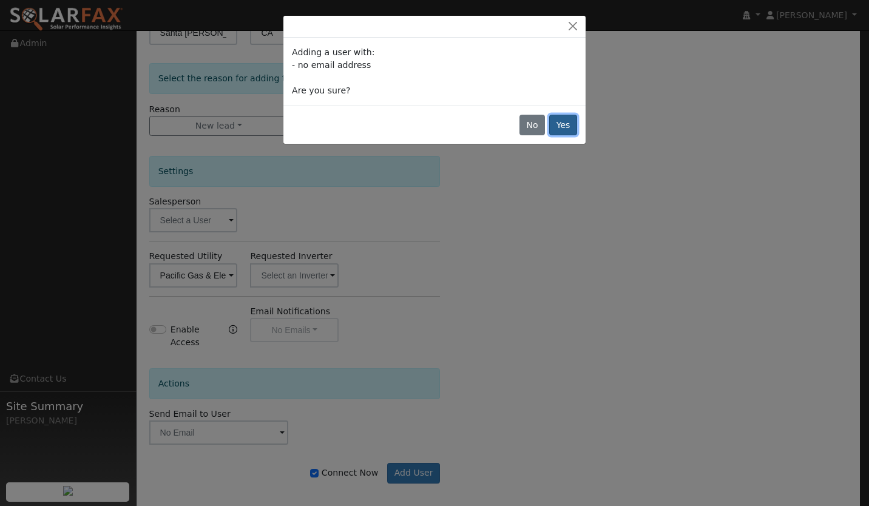
click at [566, 126] on button "Yes" at bounding box center [563, 125] width 28 height 21
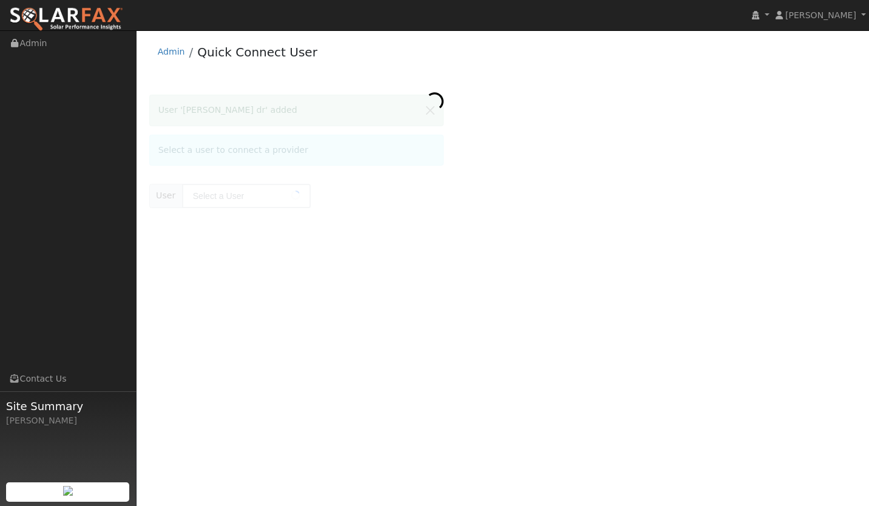
type input "[PERSON_NAME] dr"
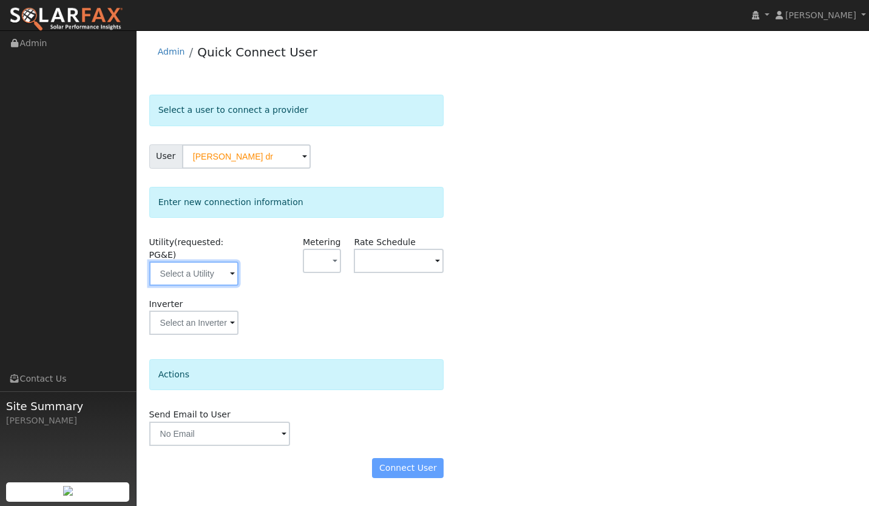
click at [203, 280] on input "text" at bounding box center [194, 274] width 90 height 24
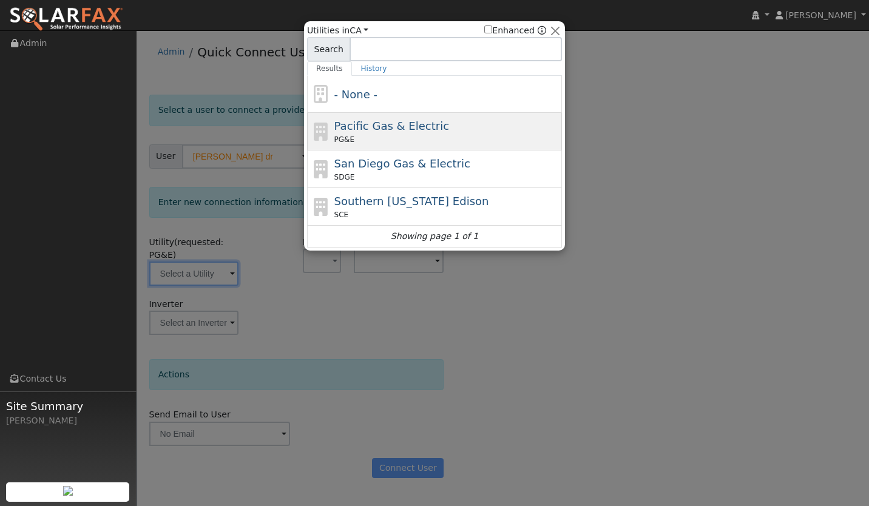
click at [373, 127] on span "Pacific Gas & Electric" at bounding box center [391, 126] width 115 height 13
type input "PG&E"
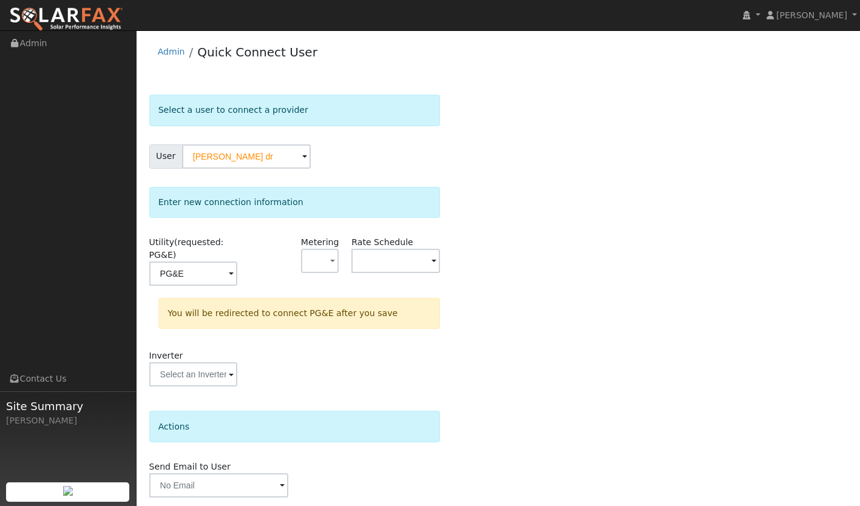
scroll to position [42, 0]
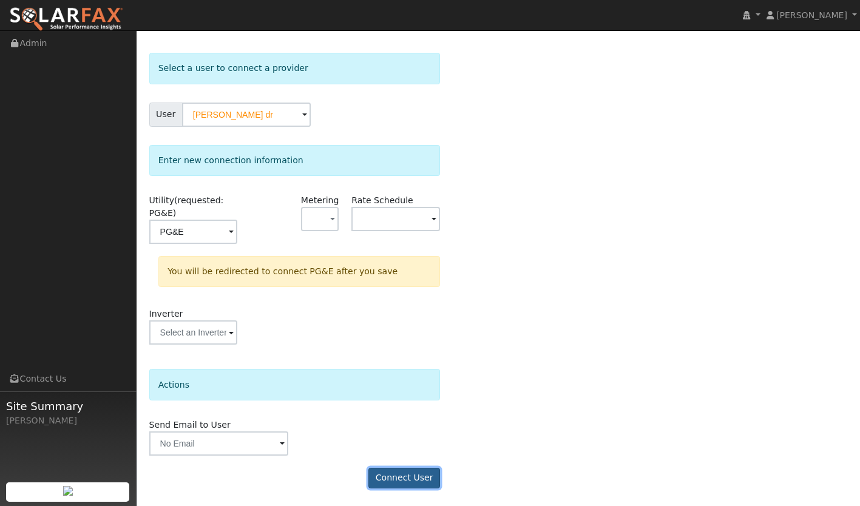
click at [415, 471] on button "Connect User" at bounding box center [404, 478] width 72 height 21
